Goal: Find specific page/section: Find specific page/section

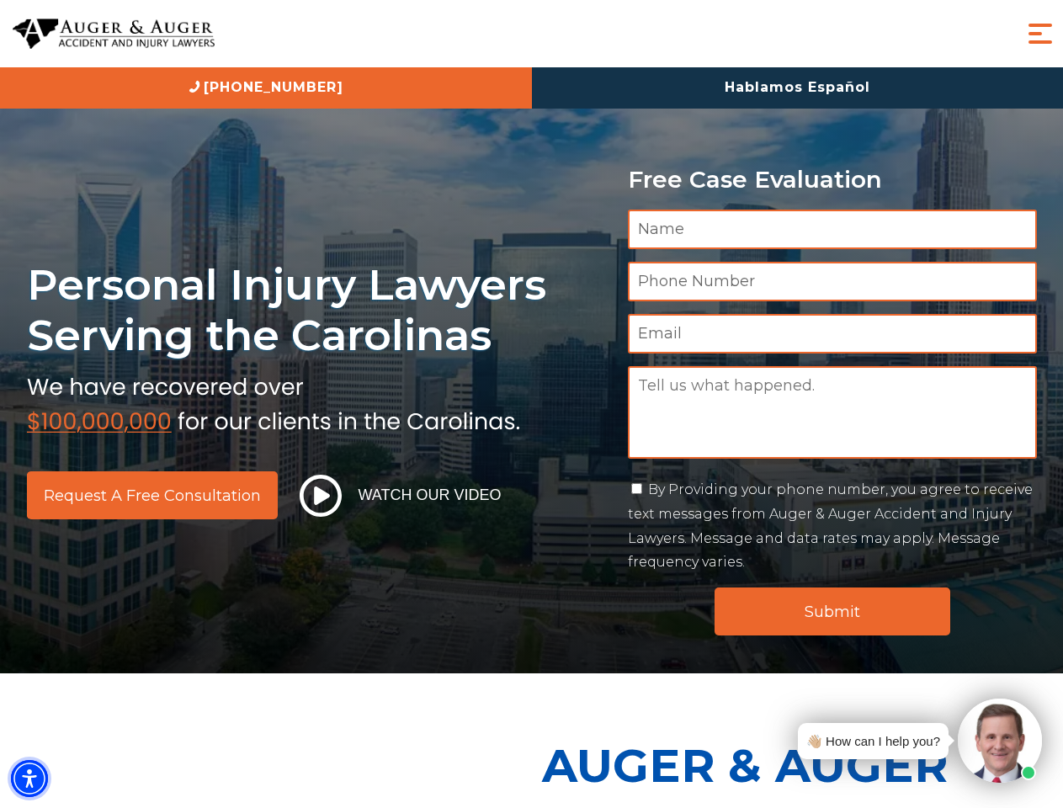
click at [29, 778] on img "Accessibility Menu" at bounding box center [29, 778] width 37 height 37
